Goal: Transaction & Acquisition: Register for event/course

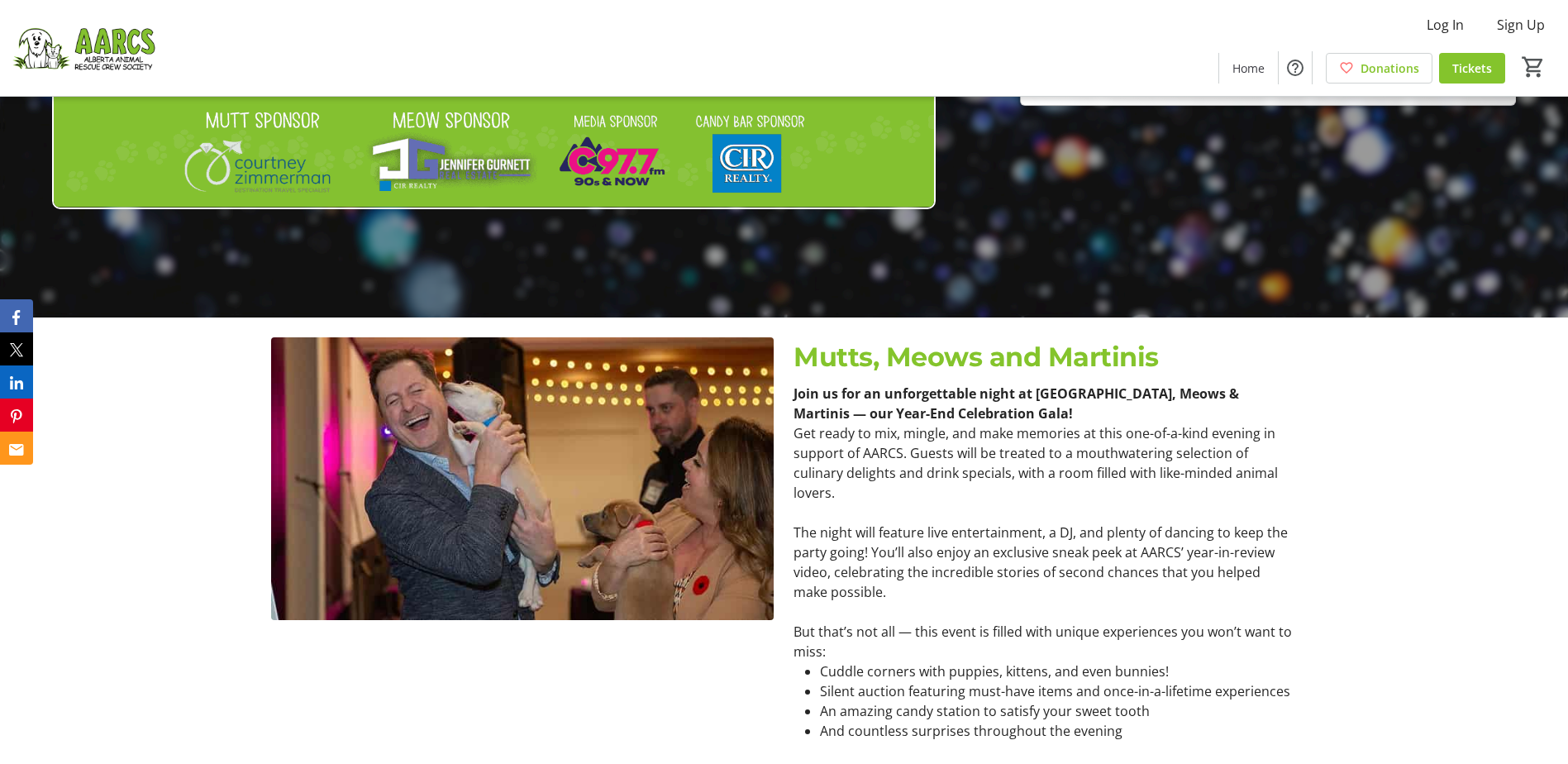
scroll to position [165, 0]
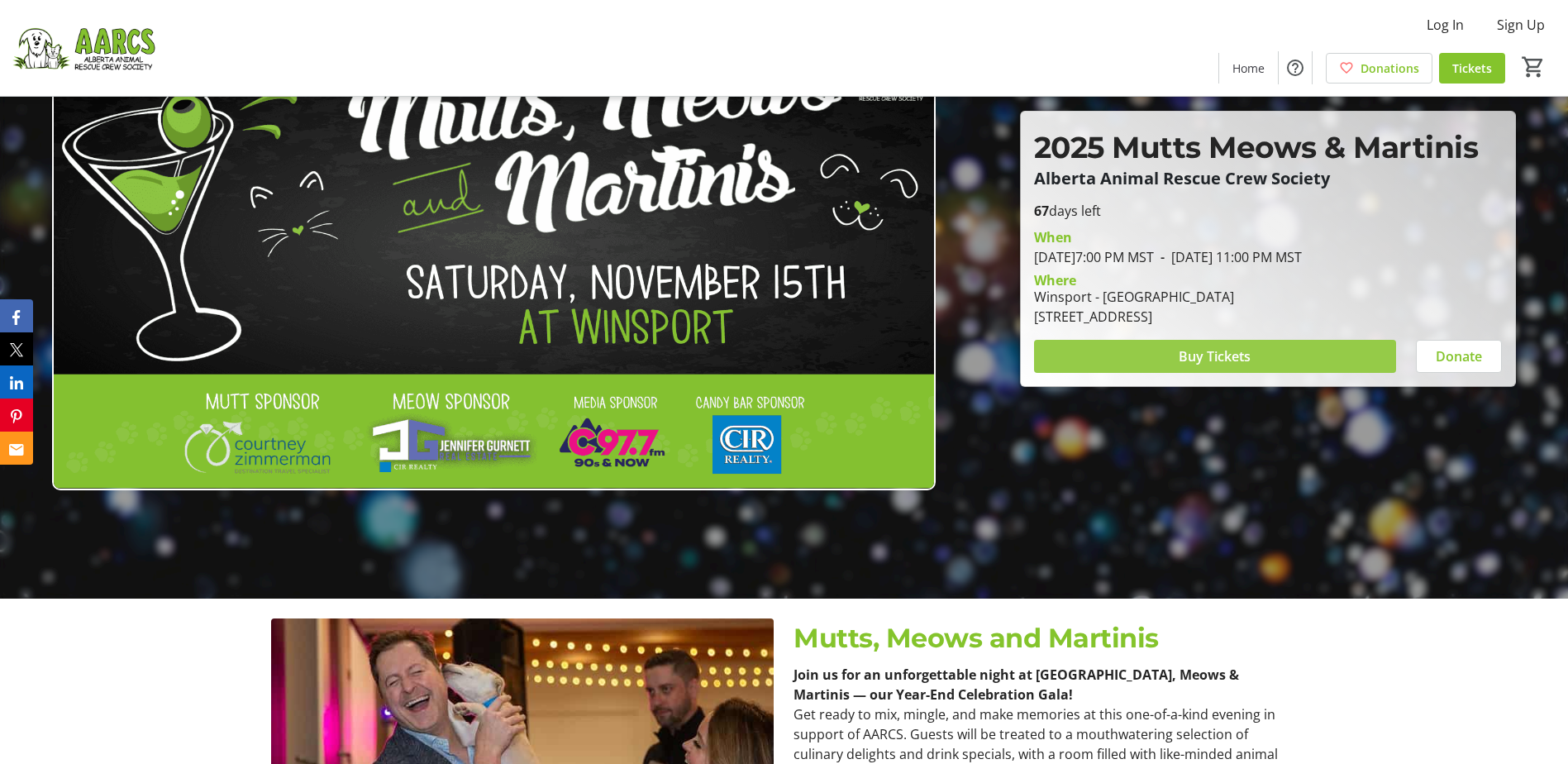
click at [1253, 351] on span at bounding box center [1215, 357] width 362 height 40
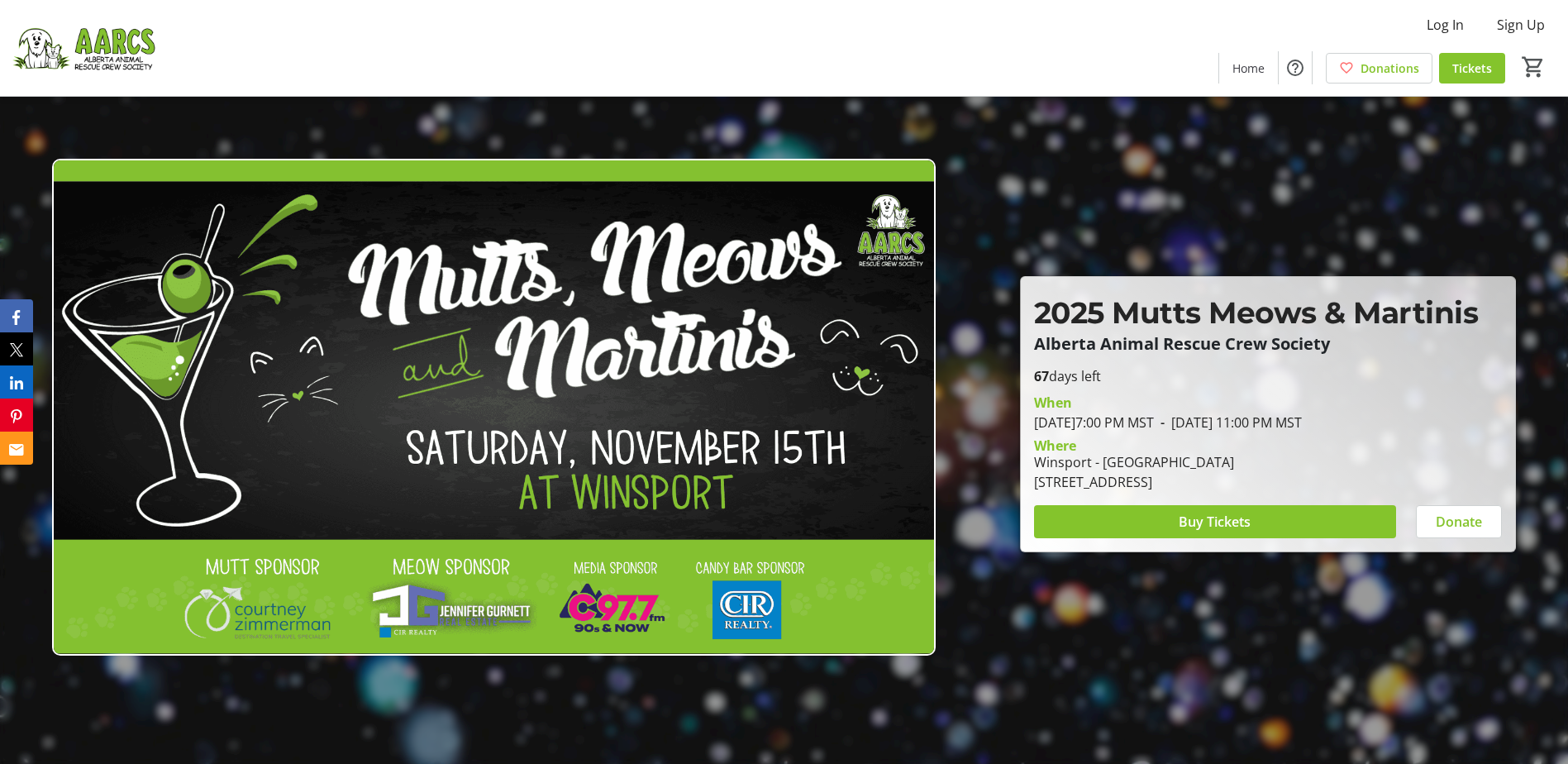
click at [1435, 144] on div at bounding box center [784, 382] width 1568 height 764
click at [1215, 524] on span "Buy Tickets" at bounding box center [1214, 522] width 72 height 20
